Goal: Navigation & Orientation: Find specific page/section

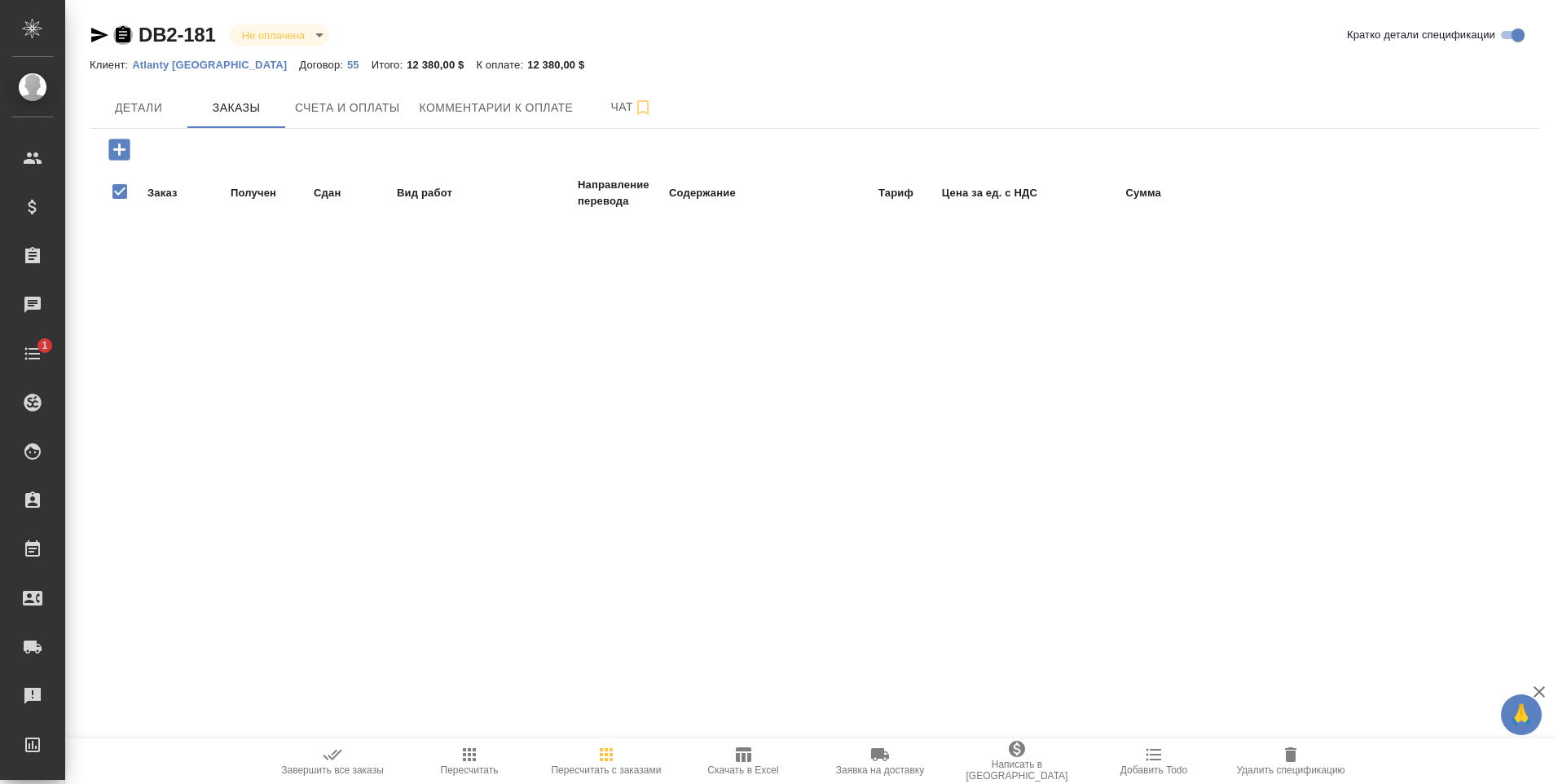
click at [123, 35] on icon "button" at bounding box center [123, 35] width 20 height 20
click at [180, 63] on p "Atlanty [GEOGRAPHIC_DATA]" at bounding box center [216, 64] width 167 height 12
click at [121, 35] on icon "button" at bounding box center [123, 35] width 20 height 20
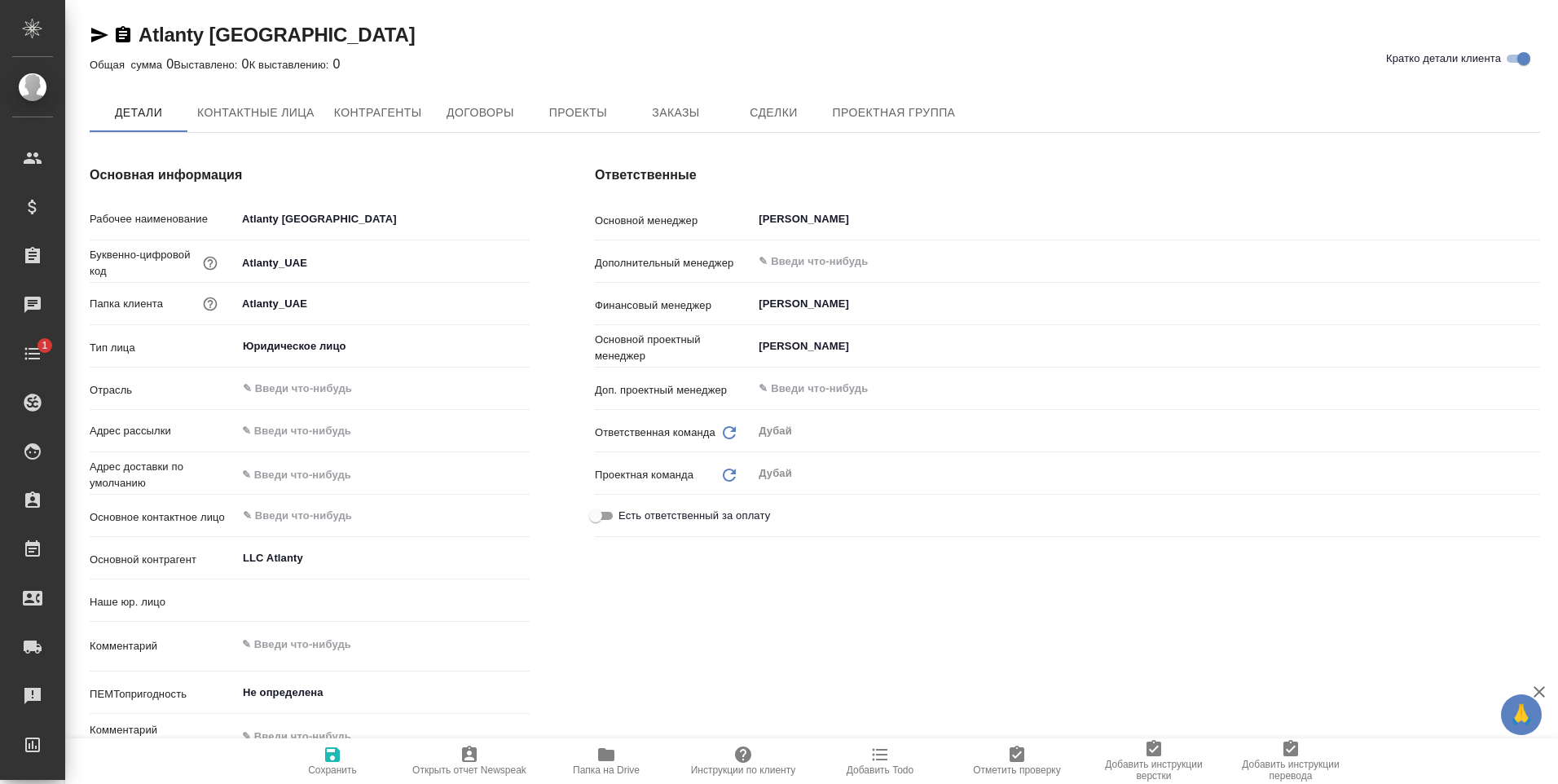
type input "(DB2) AWATERA BUSINESSMEN SERVICES L.L.C."
type textarea "x"
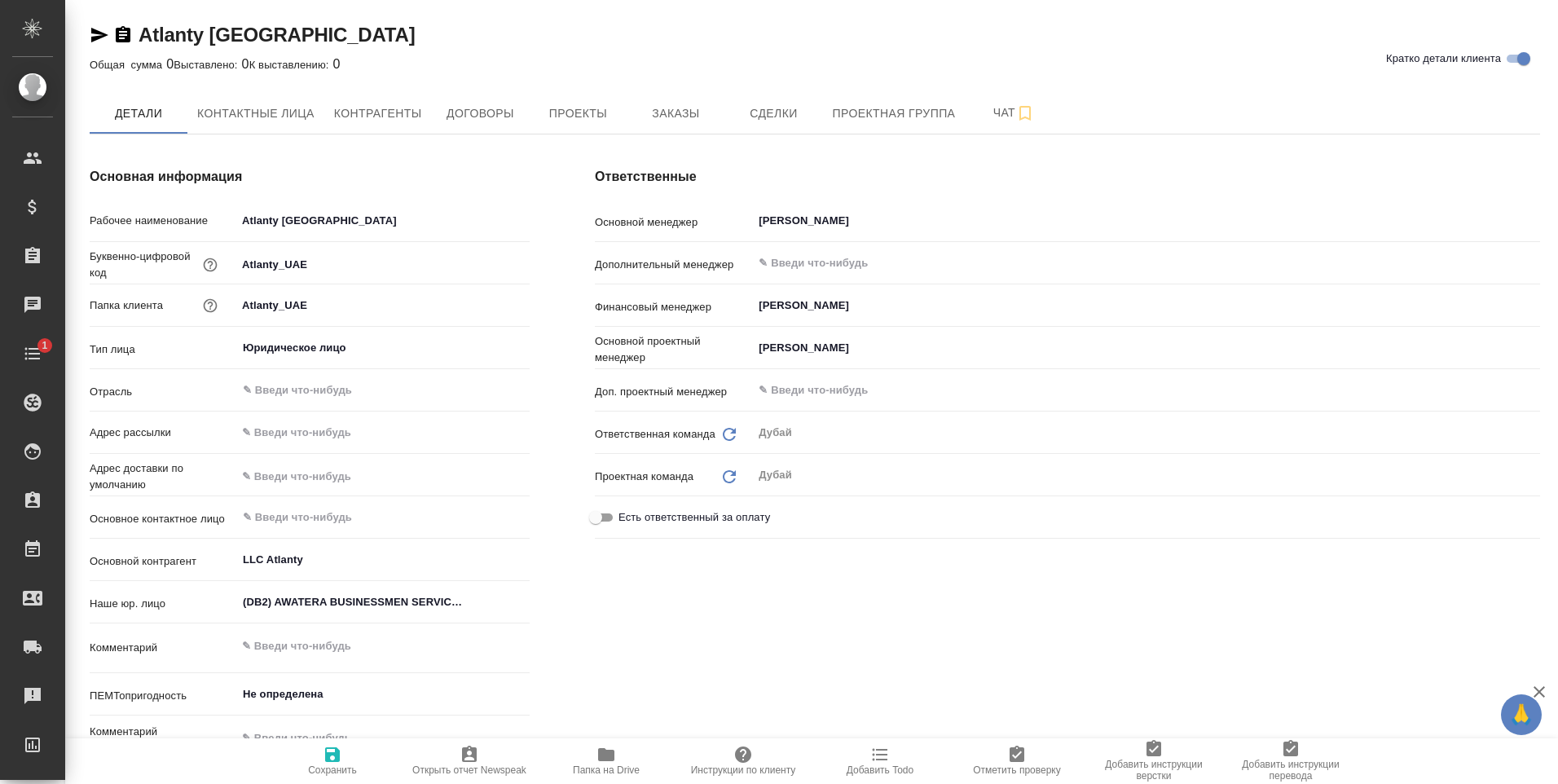
type textarea "x"
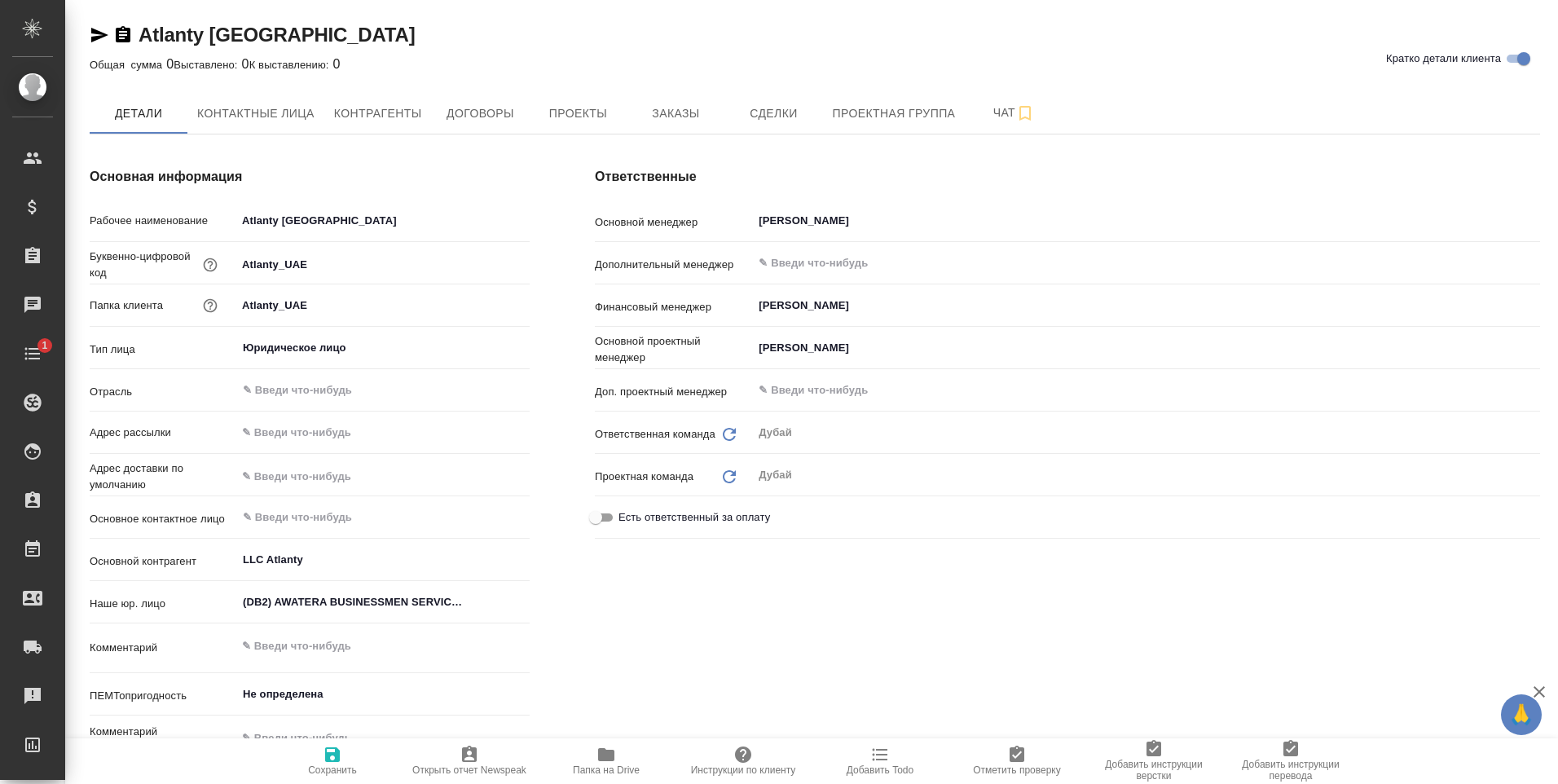
type textarea "x"
click at [279, 111] on span "Контактные лица" at bounding box center [255, 114] width 117 height 21
select select "RU"
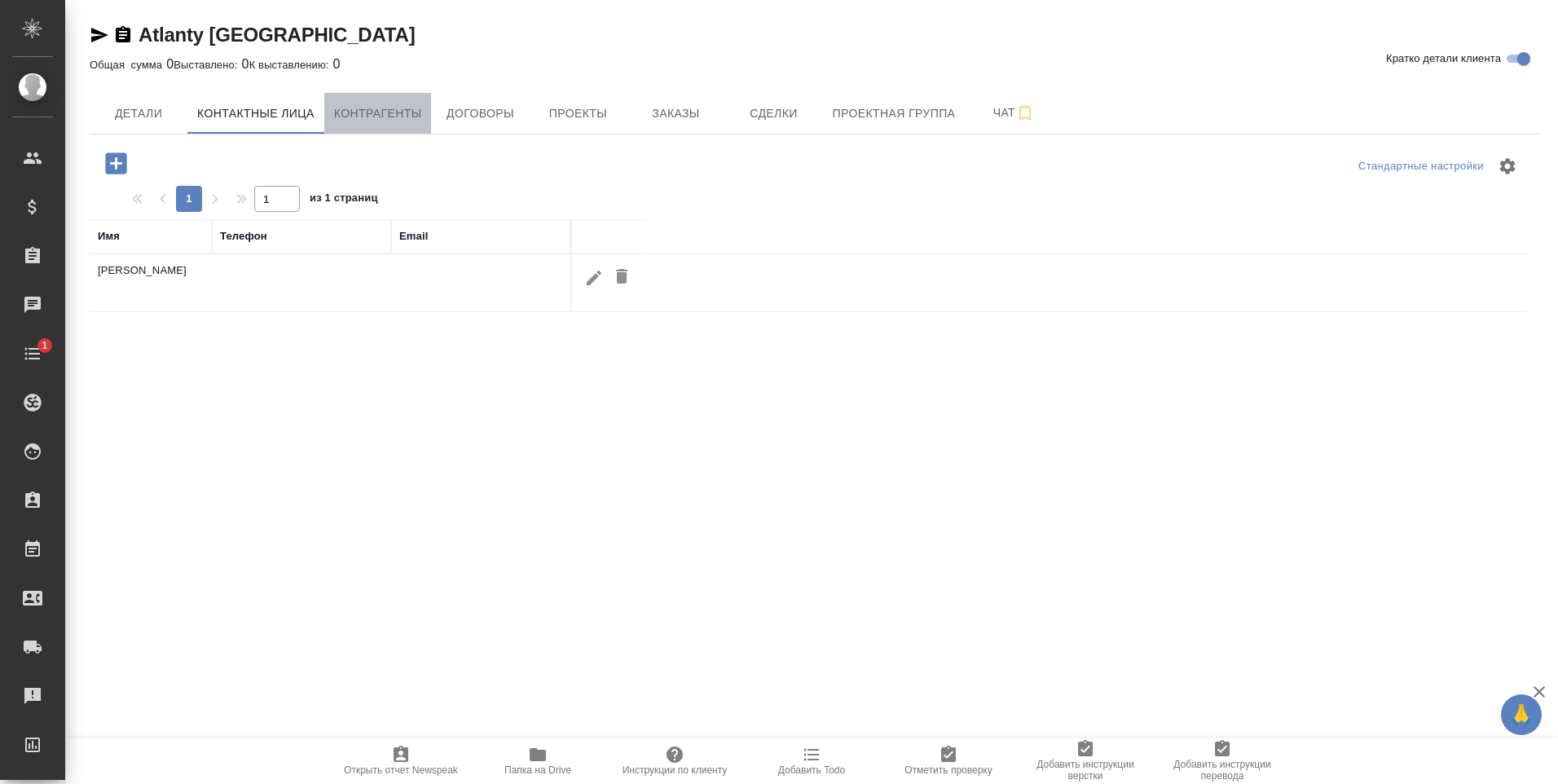
click at [375, 119] on span "Контрагенты" at bounding box center [378, 114] width 88 height 21
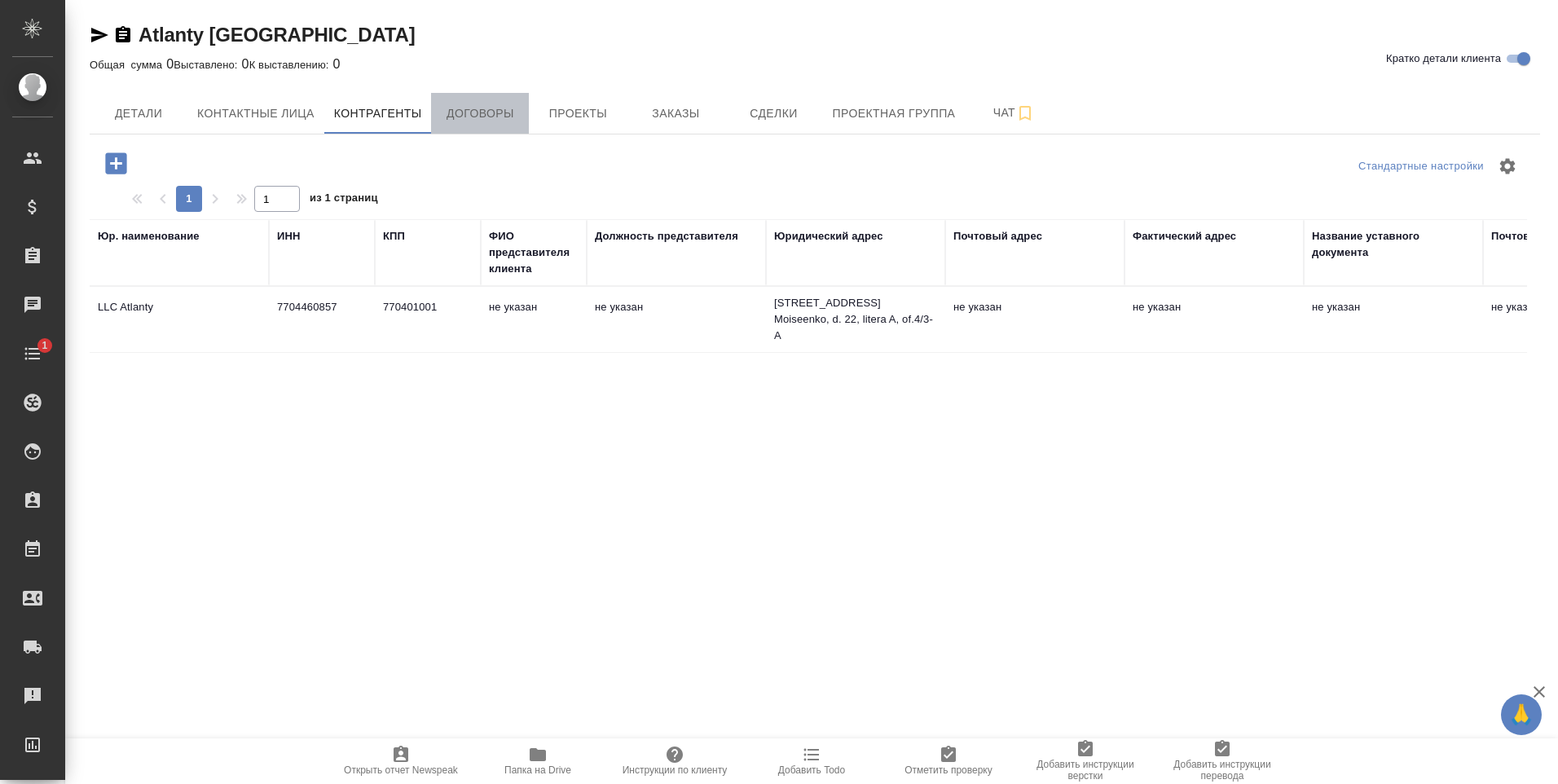
click at [447, 120] on span "Договоры" at bounding box center [480, 114] width 78 height 21
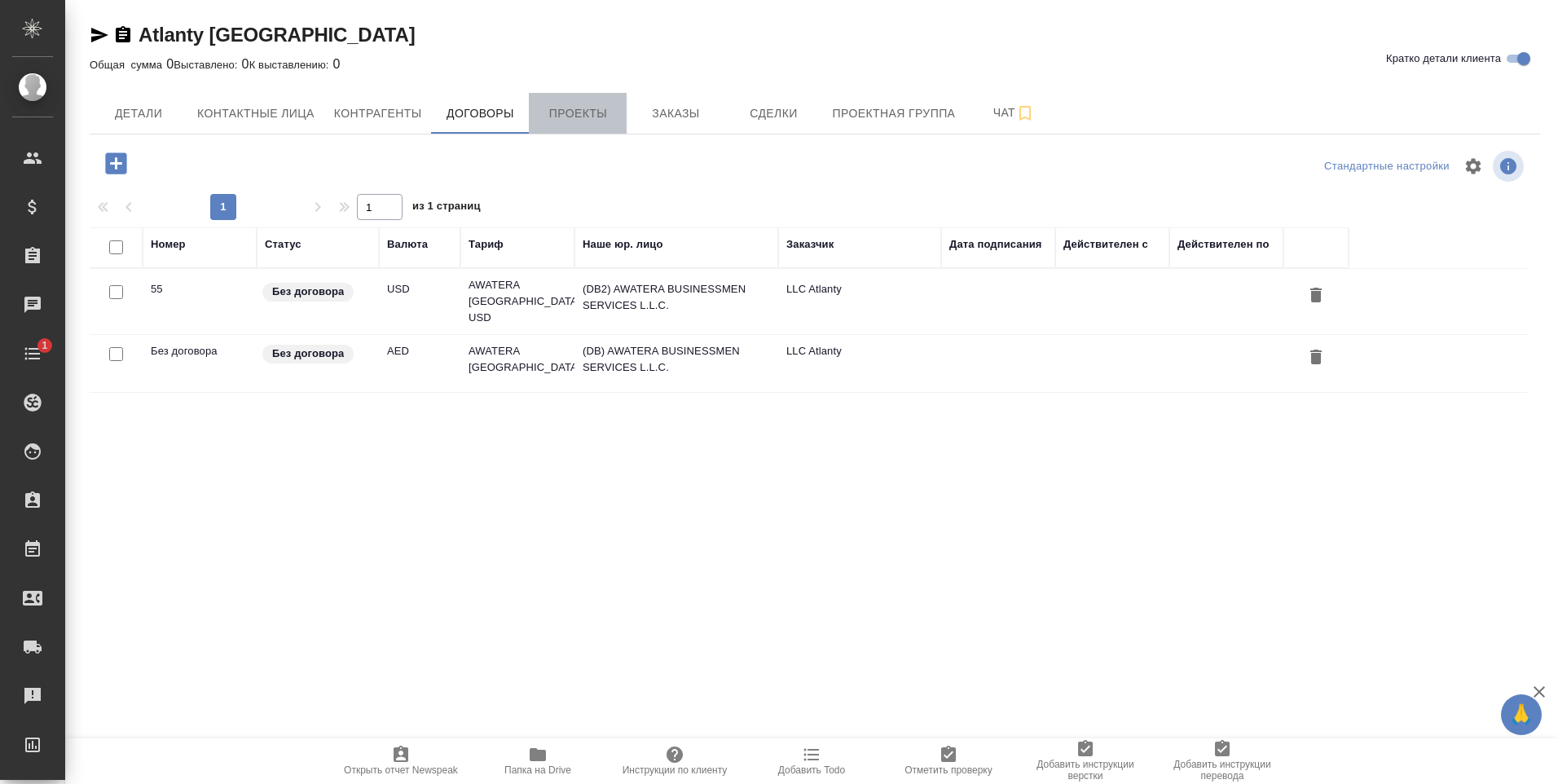
click at [546, 123] on span "Проекты" at bounding box center [578, 114] width 78 height 21
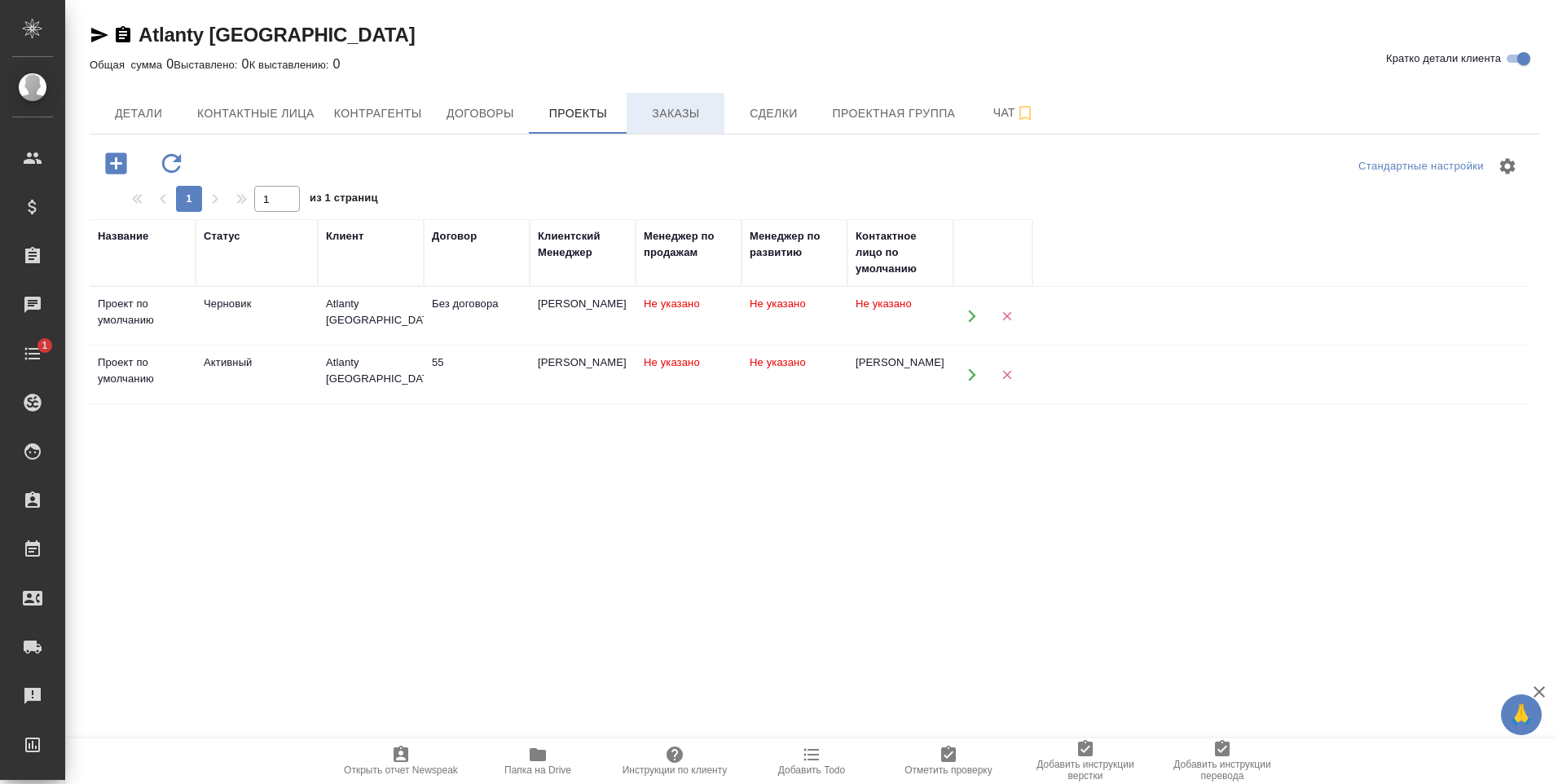
click at [669, 125] on button "Заказы" at bounding box center [675, 113] width 98 height 40
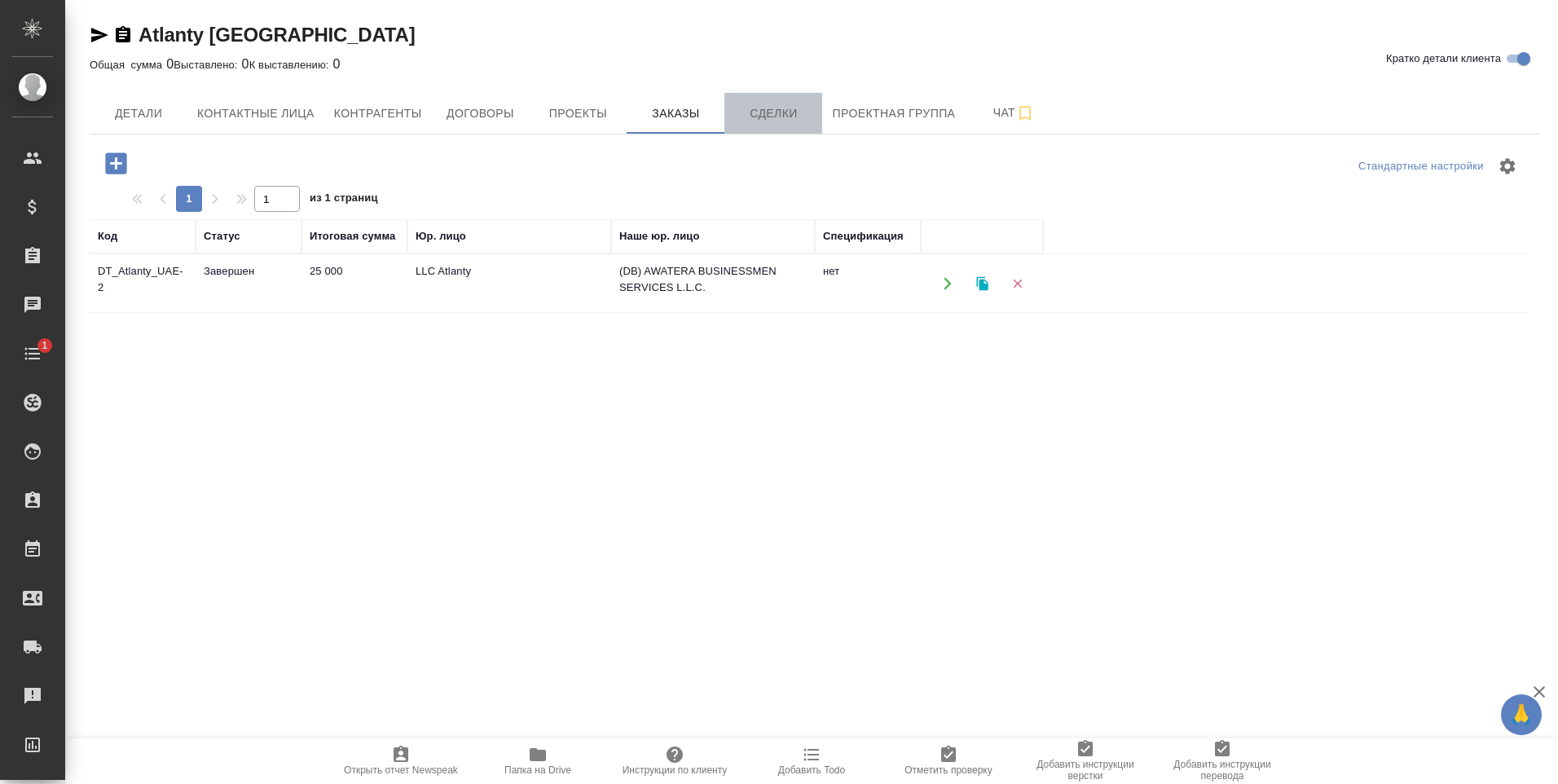
click at [771, 115] on span "Сделки" at bounding box center [773, 114] width 78 height 21
